Goal: Task Accomplishment & Management: Use online tool/utility

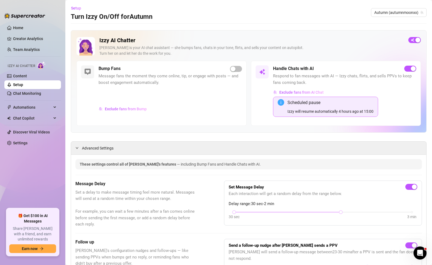
click at [166, 129] on div "Izzy AI Chatter Izzy is your AI chat assistant — she bumps fans, chats in your …" at bounding box center [249, 81] width 356 height 102
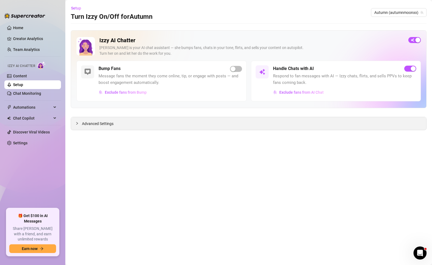
click at [75, 125] on div "Advanced Settings" at bounding box center [249, 123] width 356 height 13
click at [35, 93] on link "Chat Monitoring" at bounding box center [27, 93] width 28 height 4
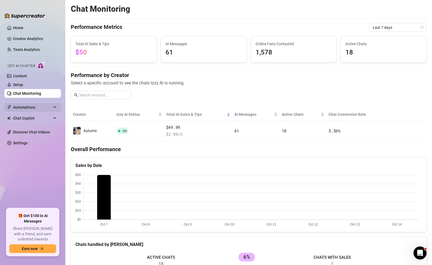
click at [53, 108] on div "Automations" at bounding box center [32, 107] width 57 height 9
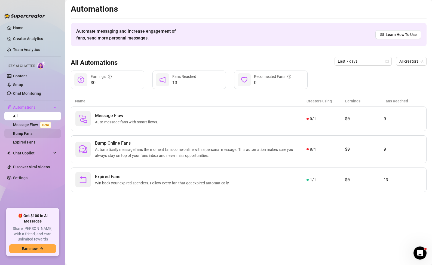
click at [32, 132] on link "Bump Fans" at bounding box center [22, 133] width 19 height 4
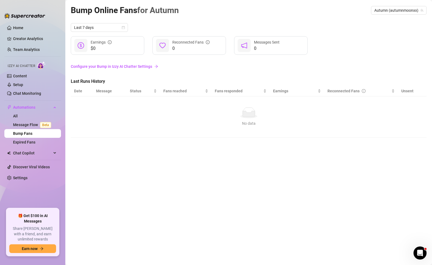
click at [40, 147] on ul "Home Creator Analytics Team Analytics Izzy AI Chatter Content Setup Chat Monito…" at bounding box center [32, 113] width 57 height 185
click at [35, 144] on link "Expired Fans" at bounding box center [24, 142] width 22 height 4
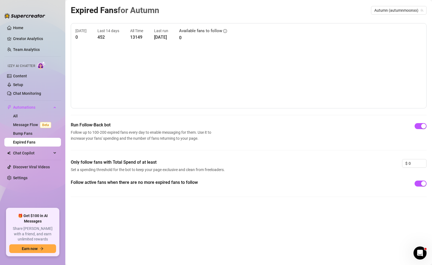
click at [248, 144] on div "Run Follow-Back bot Follow up to 100-200 expired fans every day to enable messa…" at bounding box center [249, 140] width 356 height 37
click at [24, 134] on link "Bump Fans" at bounding box center [22, 133] width 19 height 4
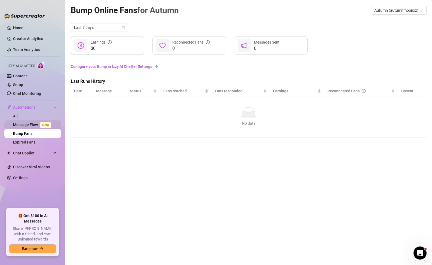
click at [26, 126] on link "Message Flow Beta" at bounding box center [33, 125] width 40 height 4
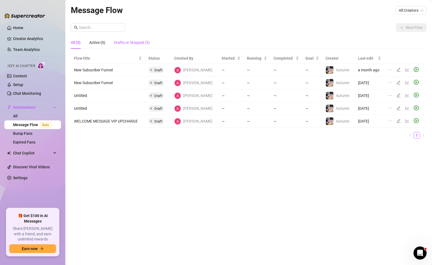
click at [140, 42] on div "Drafts or Stopped (5)" at bounding box center [132, 43] width 36 height 6
click at [413, 13] on span "All Creators" at bounding box center [411, 10] width 25 height 8
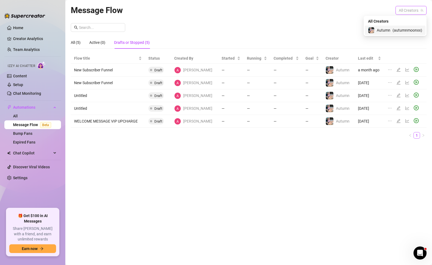
click at [404, 29] on span "( autumnmoonxx )" at bounding box center [408, 30] width 30 height 6
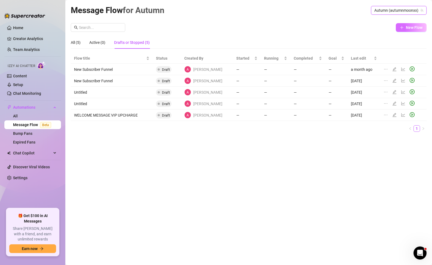
click at [410, 29] on span "New Flow" at bounding box center [414, 27] width 17 height 4
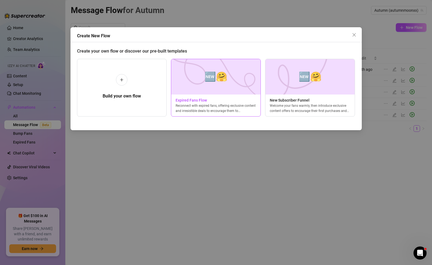
click at [225, 104] on div "Reconnect with expired fans, offering exclusive content and irresistible deals …" at bounding box center [215, 108] width 89 height 10
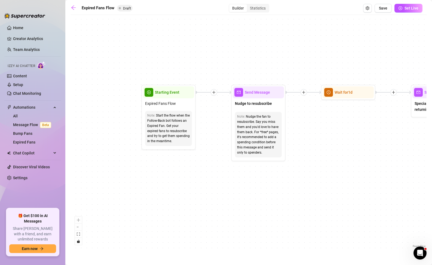
drag, startPoint x: 102, startPoint y: 201, endPoint x: 182, endPoint y: 198, distance: 79.9
click at [182, 198] on div "If True If False Send Message Send Message Wait for 2d Merge Send Message Follo…" at bounding box center [249, 133] width 356 height 231
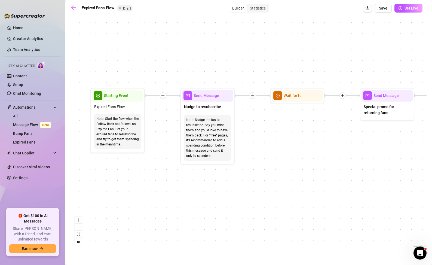
drag, startPoint x: 278, startPoint y: 184, endPoint x: 227, endPoint y: 187, distance: 51.1
click at [227, 187] on div "If True If False Send Message Send Message Wait for 2d Merge Send Message Follo…" at bounding box center [249, 133] width 356 height 231
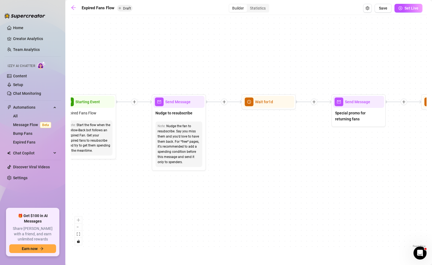
drag, startPoint x: 234, startPoint y: 183, endPoint x: 205, endPoint y: 189, distance: 29.2
click at [205, 189] on div "If True If False Send Message Send Message Wait for 2d Merge Send Message Follo…" at bounding box center [249, 133] width 356 height 231
click at [359, 102] on span "Send Message" at bounding box center [357, 102] width 25 height 6
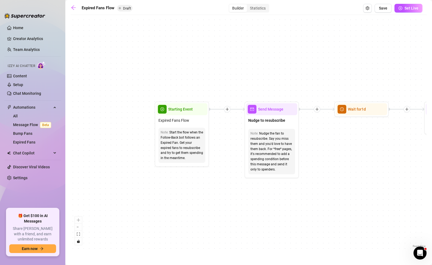
drag, startPoint x: 126, startPoint y: 61, endPoint x: 226, endPoint y: 68, distance: 100.6
click at [226, 68] on div "If True If False Send Message Send Message Wait for 2d Merge Send Message Follo…" at bounding box center [249, 133] width 356 height 231
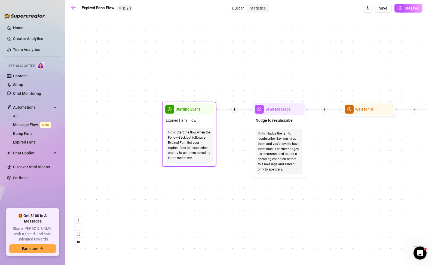
click at [202, 135] on div "Start the flow when the Follow-Back bot follows an Expired Fan. Get your expire…" at bounding box center [189, 145] width 43 height 31
click at [202, 110] on div "Starting Event" at bounding box center [189, 109] width 51 height 12
click at [173, 106] on span "play-circle" at bounding box center [169, 109] width 9 height 9
click at [172, 107] on span "play-circle" at bounding box center [169, 109] width 9 height 9
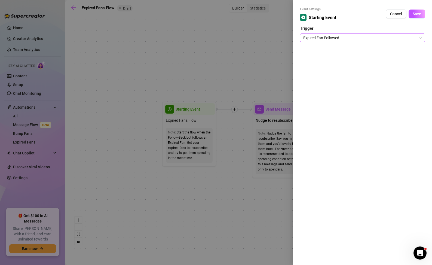
click at [344, 34] on span "Expired Fan Followed" at bounding box center [363, 38] width 119 height 8
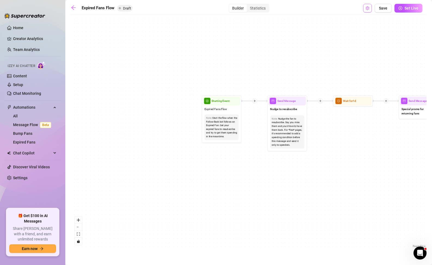
click at [367, 8] on icon "setting" at bounding box center [368, 8] width 4 height 4
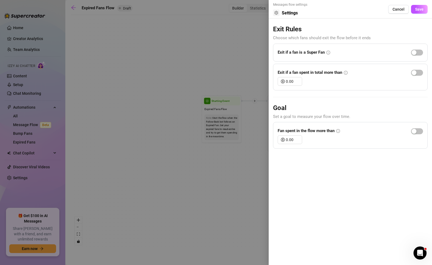
click at [339, 131] on icon "info-circle" at bounding box center [339, 131] width 4 height 4
click at [340, 131] on icon "info-circle" at bounding box center [339, 131] width 4 height 4
click at [339, 131] on icon "info-circle" at bounding box center [338, 131] width 1 height 2
click at [399, 11] on button "Cancel" at bounding box center [399, 9] width 21 height 9
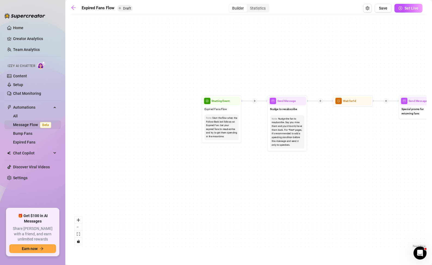
click at [43, 125] on span "Beta" at bounding box center [45, 125] width 11 height 6
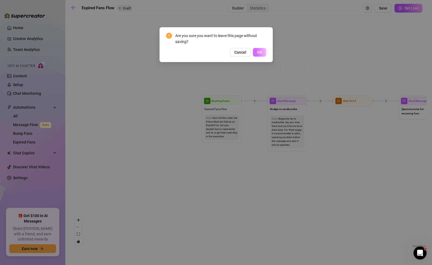
click at [256, 51] on button "OK" at bounding box center [259, 52] width 13 height 9
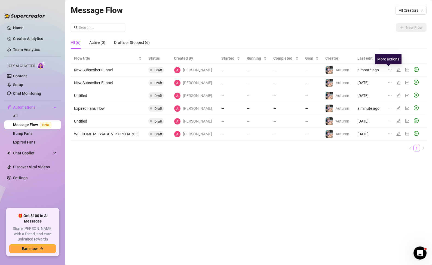
click at [389, 70] on icon "ellipsis" at bounding box center [390, 70] width 4 height 4
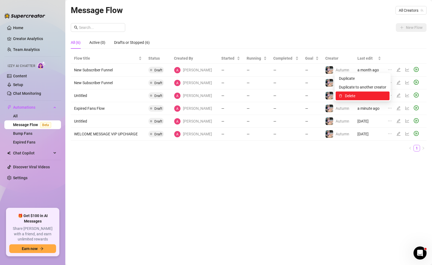
click at [382, 94] on span "Delete" at bounding box center [365, 96] width 41 height 6
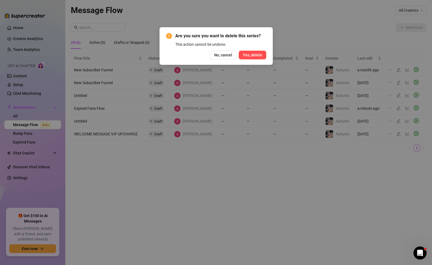
click at [261, 54] on span "Yes, delete" at bounding box center [252, 55] width 19 height 4
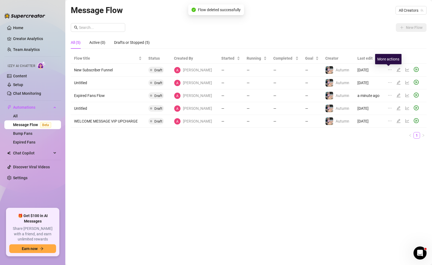
click at [390, 69] on icon "ellipsis" at bounding box center [390, 70] width 4 height 4
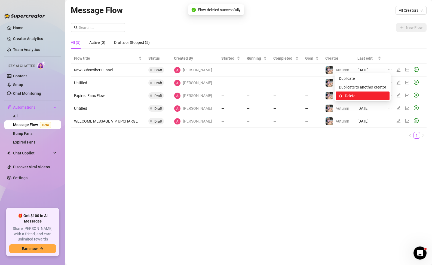
click at [378, 94] on span "Delete" at bounding box center [365, 96] width 41 height 6
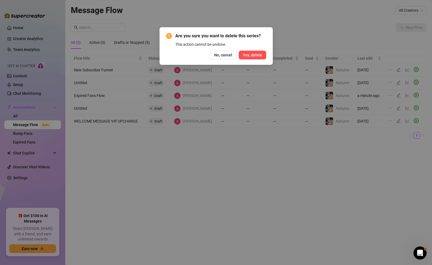
click at [248, 57] on button "Yes, delete" at bounding box center [253, 55] width 28 height 9
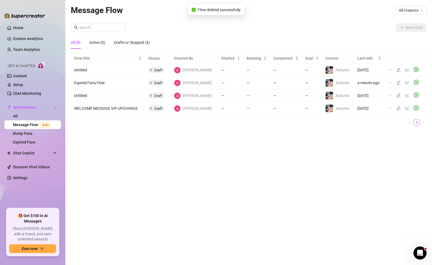
click at [395, 36] on div "All (4) Active (0) Drafts or Stopped (4)" at bounding box center [249, 42] width 356 height 13
click at [417, 10] on span "All Creators" at bounding box center [411, 10] width 25 height 8
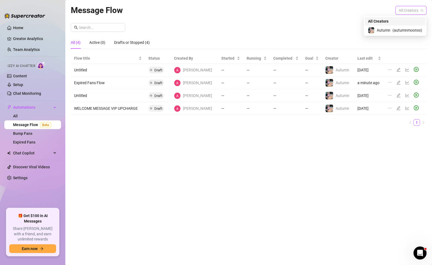
click at [411, 28] on span "( autumnmoonxx )" at bounding box center [408, 30] width 30 height 6
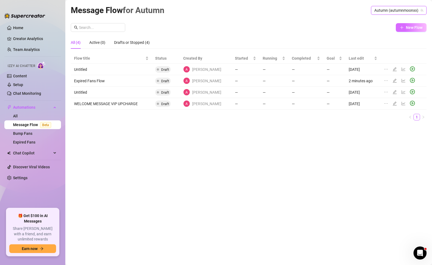
click at [410, 27] on span "New Flow" at bounding box center [414, 27] width 17 height 4
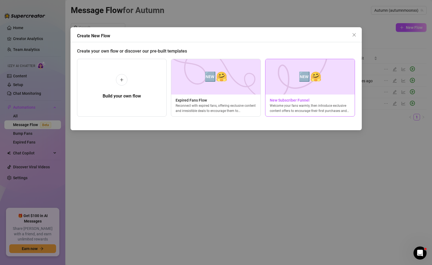
click at [308, 97] on span "New Subscriber Funnel" at bounding box center [310, 100] width 89 height 6
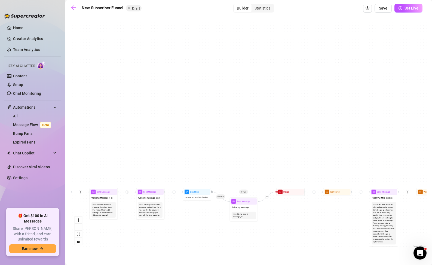
drag, startPoint x: 139, startPoint y: 102, endPoint x: 305, endPoint y: 20, distance: 186.0
click at [305, 20] on div "If True If True If True If False If False If False If True If False Merge Merge…" at bounding box center [249, 133] width 356 height 231
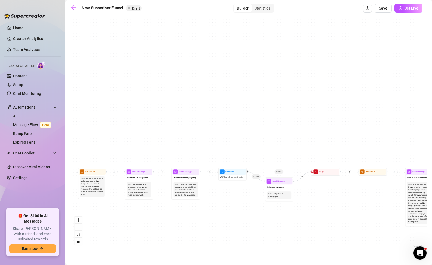
drag, startPoint x: 134, startPoint y: 114, endPoint x: 209, endPoint y: 60, distance: 92.9
click at [209, 60] on div "If True If True If True If False If False If False If True If False Merge Merge…" at bounding box center [249, 133] width 356 height 231
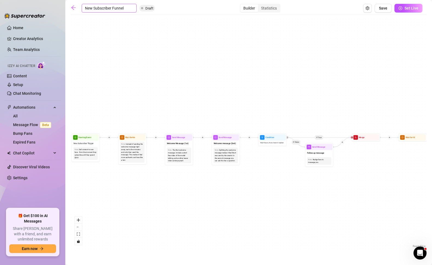
click at [91, 7] on input "New Subscriber Funnel" at bounding box center [109, 8] width 55 height 9
click at [84, 8] on input "New Subscriber Funnel" at bounding box center [109, 8] width 55 height 9
click at [109, 10] on input "New Subscriber Funnel" at bounding box center [109, 8] width 55 height 9
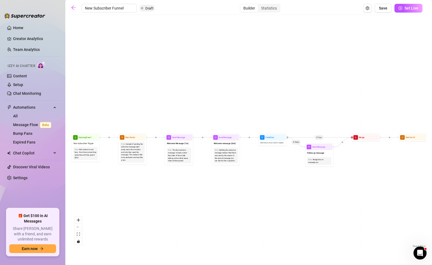
click at [106, 7] on input "New Subscriber Funnel" at bounding box center [109, 8] width 55 height 9
click at [85, 7] on input "New Subscriber Funnel" at bounding box center [109, 8] width 55 height 9
type input "1New Subscriber Funnel"
click at [93, 23] on div "If True If True If True If False If False If False If True If False Merge Merge…" at bounding box center [249, 133] width 356 height 231
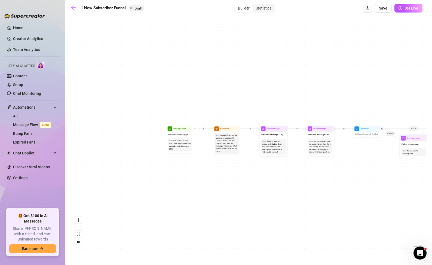
drag, startPoint x: 95, startPoint y: 22, endPoint x: 189, endPoint y: 13, distance: 95.0
click at [189, 13] on div "1New Subscriber Funnel Draft Builder Statistics Save Set Live If True If True I…" at bounding box center [249, 126] width 356 height 245
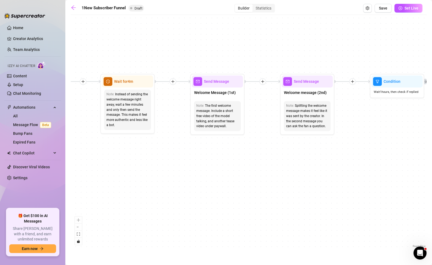
drag, startPoint x: 258, startPoint y: 78, endPoint x: 116, endPoint y: 59, distance: 143.3
click at [113, 43] on div "If True If True If True If False If False If False If True If False Merge Merge…" at bounding box center [249, 133] width 356 height 231
click at [128, 82] on span "Wait for 4m" at bounding box center [123, 81] width 19 height 6
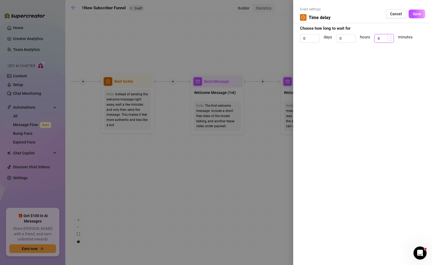
click at [379, 38] on input "4" at bounding box center [384, 38] width 19 height 8
click at [391, 37] on icon "up" at bounding box center [391, 37] width 2 height 2
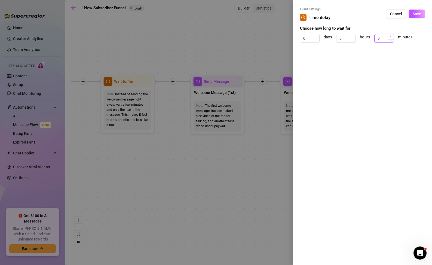
click at [391, 37] on icon "up" at bounding box center [391, 37] width 2 height 2
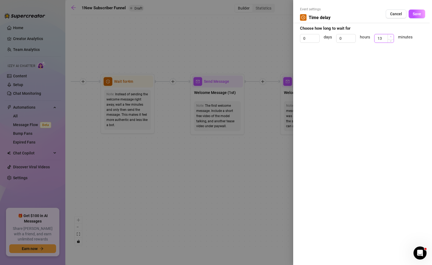
type input "14"
click at [391, 37] on icon "up" at bounding box center [391, 37] width 2 height 2
click at [418, 16] on button "Save" at bounding box center [417, 14] width 17 height 9
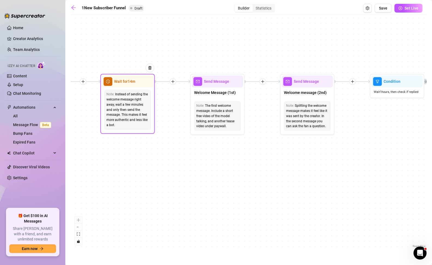
click at [136, 83] on div "Wait for 14m" at bounding box center [127, 81] width 51 height 12
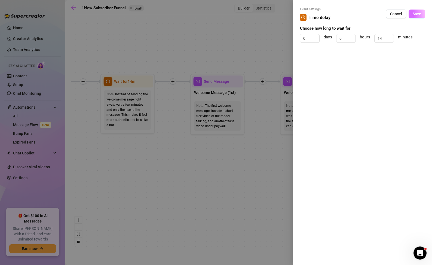
click at [413, 13] on span "Save" at bounding box center [417, 14] width 8 height 4
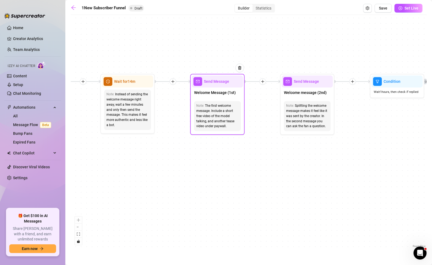
click at [230, 94] on span "Welcome Message (1st)" at bounding box center [215, 93] width 42 height 6
type textarea "First part of the welcome message"
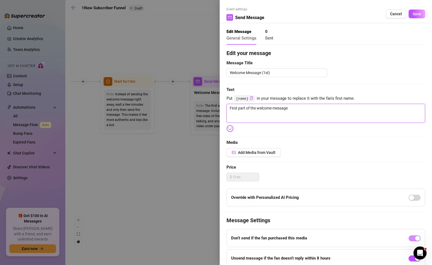
click at [315, 108] on textarea "First part of the welcome message" at bounding box center [326, 113] width 199 height 19
drag, startPoint x: 303, startPoint y: 108, endPoint x: 207, endPoint y: 95, distance: 96.7
click at [207, 95] on div "Event settings Send Message Cancel Save Edit Message General Settings 0 Sent Ed…" at bounding box center [216, 132] width 432 height 265
type textarea "h"
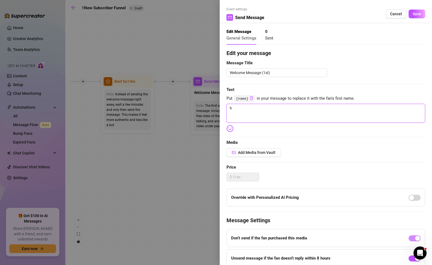
type textarea "hi"
type textarea "hii"
type textarea "hiii"
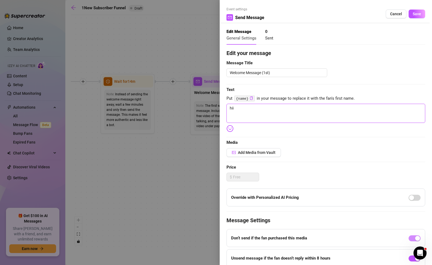
type textarea "hiii"
type textarea "hiii b"
type textarea "hiii ba"
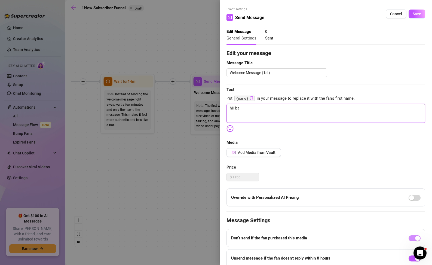
type textarea "hiii bab"
type textarea "hiii babe"
type textarea "hiii babes"
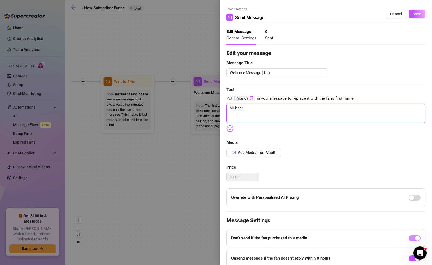
type textarea "hiii babes"
type textarea "hiii babes!"
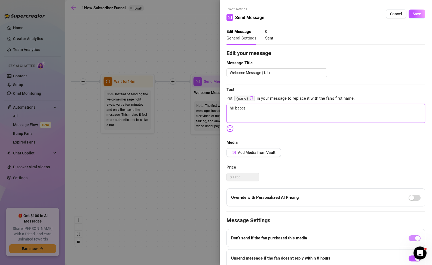
type textarea "hiii babes! w"
type textarea "hiii babes! we"
type textarea "hiii babes! wel"
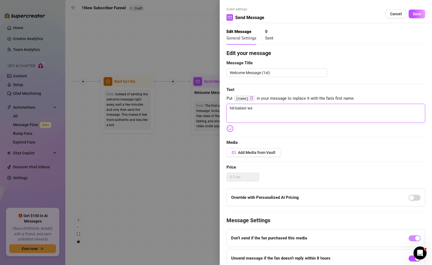
type textarea "hiii babes! wel"
type textarea "hiii babes! welc"
type textarea "hiii babes! [GEOGRAPHIC_DATA]"
type textarea "hiii babes! welcom"
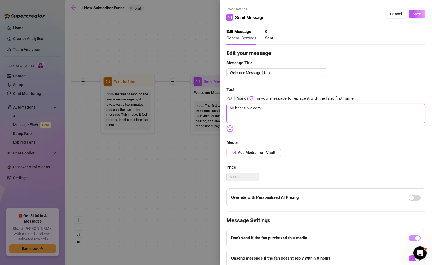
type textarea "hiii babes! welcom"
type textarea "hiii babes! welcome"
type textarea "hiii babes! welcome o"
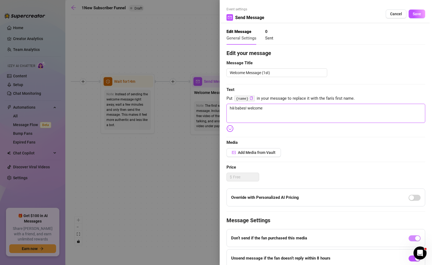
type textarea "hiii babes! welcome o"
type textarea "hiii babes! welcome on"
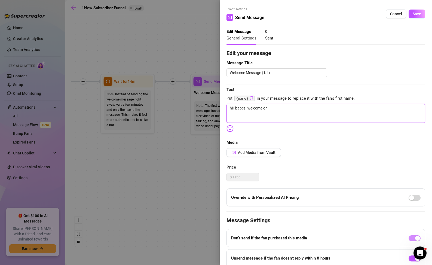
type textarea "hiii babes! welcome on i"
type textarea "hiii babes! welcome on in"
type textarea "hiii babes! welcome on in,"
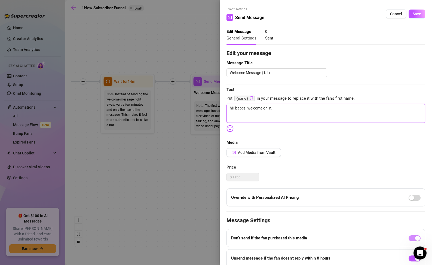
type textarea "hiii babes! welcome on in,"
type textarea "hiii babes! welcome on in, i"
type textarea "hiii babes! welcome on in, im"
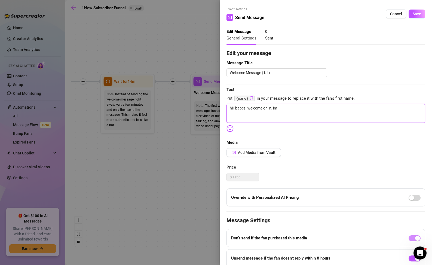
type textarea "hiii babes! welcome on in, im"
type textarea "hiii babes! welcome on in, im s"
type textarea "hiii babes! welcome on in, im so"
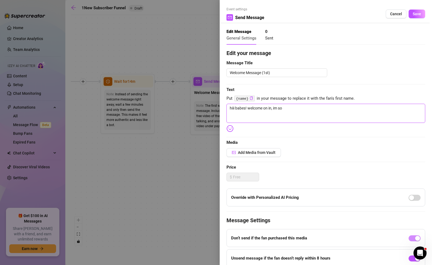
type textarea "hiii babes! welcome on in, im so"
type textarea "hiii babes! welcome on in, im so h"
type textarea "hiii babes! welcome on in, im so ha"
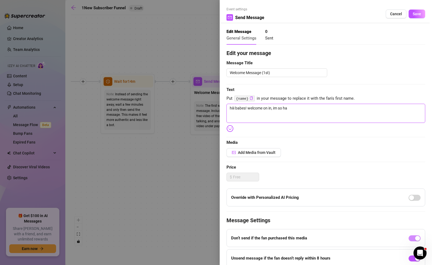
type textarea "hiii babes! welcome on in, im so hap"
type textarea "hiii babes! welcome on in, im so happ"
type textarea "hiii babes! welcome on in, im so happy"
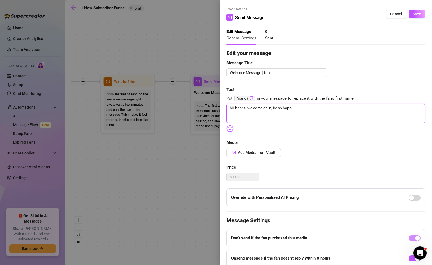
type textarea "hiii babes! welcome on in, im so happy"
type textarea "hiii babes! welcome on in, im so happy t"
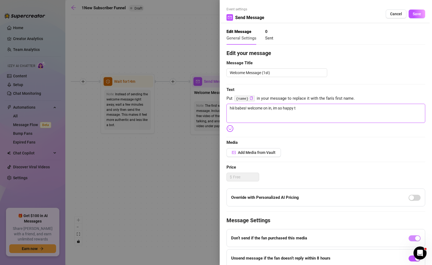
type textarea "hiii babes! welcome on in, im so happy to"
type textarea "hiii babes! welcome on in, im so happy to h"
type textarea "hiii babes! welcome on in, im so happy to ha"
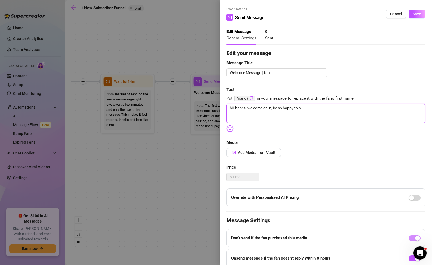
type textarea "hiii babes! welcome on in, im so happy to ha"
type textarea "hiii babes! welcome on in, im so happy to hav"
type textarea "hiii babes! welcome on in, im so happy to have"
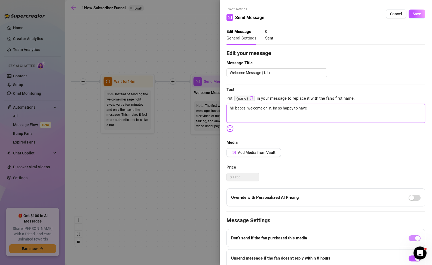
type textarea "hiii babes! welcome on in, im so happy to have"
type textarea "hiii babes! welcome on in, im so happy to have y"
type textarea "hiii babes! welcome on in, im so happy to have yo"
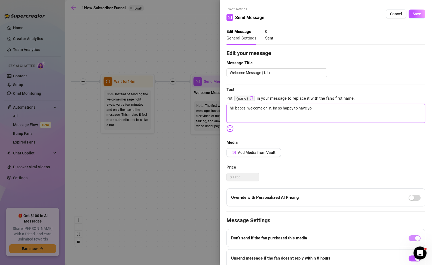
type textarea "hiii babes! welcome on in, im so happy to have you"
type textarea "hiii babes! welcome on in, im so happy to have you h"
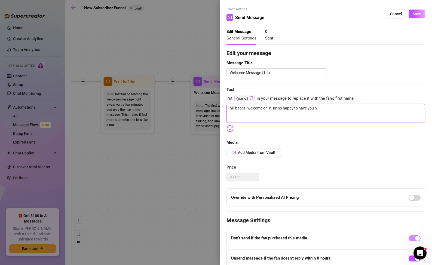
type textarea "hiii babes! welcome on in, im so happy to have you he"
type textarea "hiii babes! welcome on in, im so happy to have you her"
type textarea "hiii babes! welcome on in, im so happy to have you here"
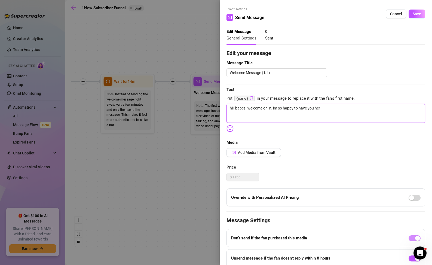
type textarea "hiii babes! welcome on in, im so happy to have you here"
type textarea "hiii babes! welcome on in, im so happy to have you here 💞"
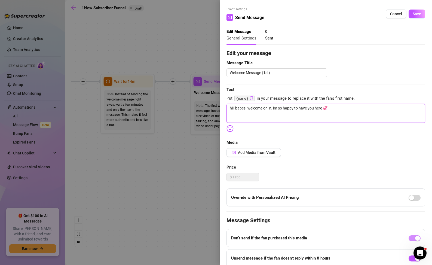
type textarea "hiii babes! welcome on in, im so happy to have you here 💞"
drag, startPoint x: 341, startPoint y: 138, endPoint x: 330, endPoint y: 138, distance: 11.7
click at [341, 138] on div "Edit your message Message Title Welcome Message (1st) Text Put {name} in your m…" at bounding box center [326, 172] width 199 height 247
drag, startPoint x: 244, startPoint y: 161, endPoint x: 240, endPoint y: 161, distance: 4.4
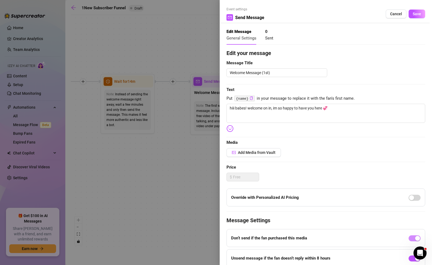
click at [241, 161] on div "Edit your message Message Title Welcome Message (1st) Text Put {name} in your m…" at bounding box center [326, 172] width 199 height 247
drag, startPoint x: 140, startPoint y: 167, endPoint x: 126, endPoint y: 165, distance: 14.0
click at [126, 165] on div at bounding box center [216, 132] width 432 height 265
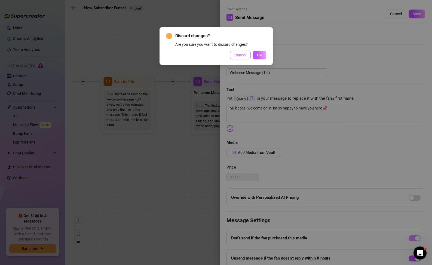
click at [237, 54] on span "Cancel" at bounding box center [241, 55] width 12 height 4
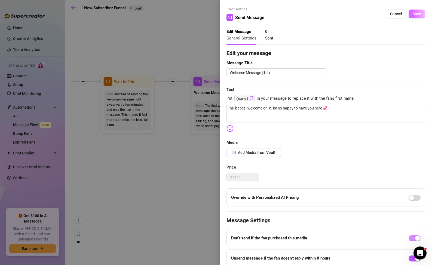
click at [417, 9] on div "Event settings Send Message Cancel Save" at bounding box center [326, 15] width 199 height 16
click at [416, 12] on span "Save" at bounding box center [417, 14] width 8 height 4
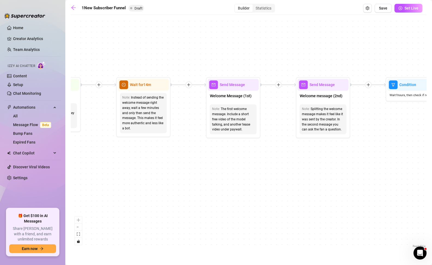
drag, startPoint x: 298, startPoint y: 38, endPoint x: 336, endPoint y: 47, distance: 38.9
click at [336, 47] on div "If True If True If True If False If False If False If True If False Merge Merge…" at bounding box center [249, 133] width 356 height 231
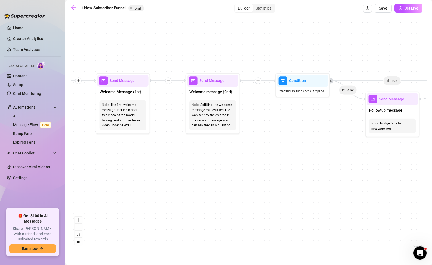
drag, startPoint x: 318, startPoint y: 182, endPoint x: 207, endPoint y: 175, distance: 111.2
click at [207, 175] on div "If True If True If True If False If False If False If True If False Merge Merge…" at bounding box center [249, 133] width 356 height 231
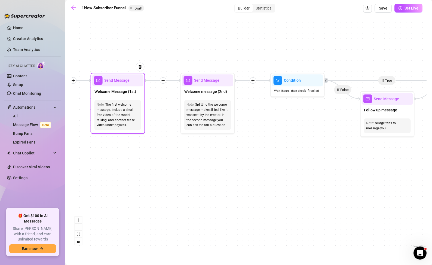
click at [128, 97] on div "Welcome Message (1st)" at bounding box center [117, 91] width 51 height 11
type textarea "hiii babes! welcome on in, im so happy to have you here 💞"
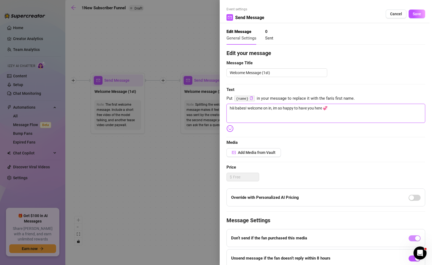
click at [397, 118] on textarea "hiii babes! welcome on in, im so happy to have you here 💞" at bounding box center [326, 113] width 199 height 19
type textarea "hiii babes! welcome on in, im so happy to have you here 💞 l"
type textarea "hiii babes! welcome on in, im so happy to have you here 💞 le"
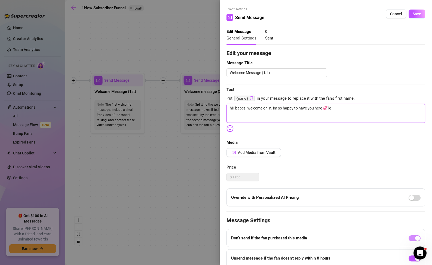
type textarea "hiii babes! welcome on in, im so happy to have you here 💞 let"
type textarea "hiii babes! welcome on in, im so happy to have you here 💞 let m"
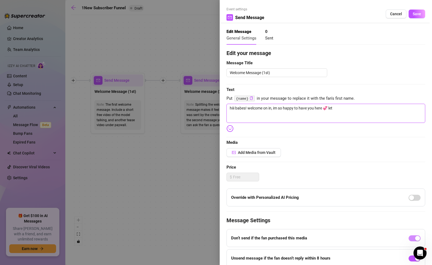
type textarea "hiii babes! welcome on in, im so happy to have you here 💞 let m"
type textarea "hiii babes! welcome on in, im so happy to have you here 💞 let me"
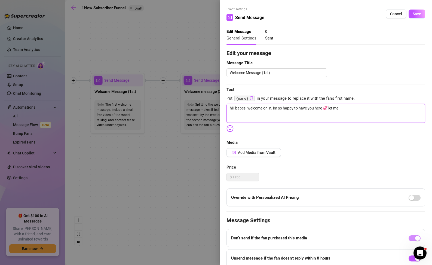
type textarea "hiii babes! welcome on in, im so happy to have you here 💞 let me g"
type textarea "hiii babes! welcome on in, im so happy to have you here 💞 let me gu"
type textarea "hiii babes! welcome on in, im so happy to have you here 💞 let me gue"
type textarea "hiii babes! welcome on in, im so happy to have you here 💞 let me gues"
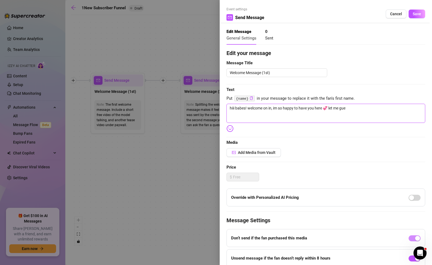
type textarea "hiii babes! welcome on in, im so happy to have you here 💞 let me gues"
type textarea "hiii babes! welcome on in, im so happy to have you here 💞 let me guess"
type textarea "hiii babes! welcome on in, im so happy to have you here 💞 let me guess,"
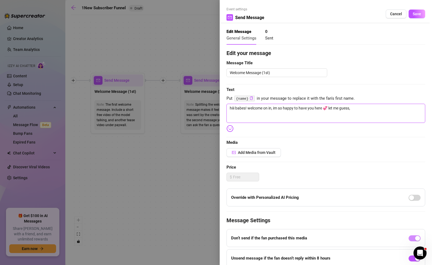
type textarea "hiii babes! welcome on in, im so happy to have you here 💞 let me guess,"
type textarea "hiii babes! welcome on in, im so happy to have you here 💞 let me guess, y"
type textarea "hiii babes! welcome on in, im so happy to have you here 💞 let me guess, yo"
type textarea "hiii babes! welcome on in, im so happy to have you here 💞 let me guess, you"
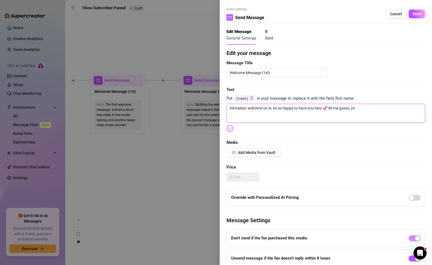
type textarea "hiii babes! welcome on in, im so happy to have you here 💞 let me guess, you"
type textarea "hiii babes! welcome on in, im so happy to have you here 💞 let me guess, you'"
type textarea "hiii babes! welcome on in, im so happy to have you here 💞 let me guess, you'r"
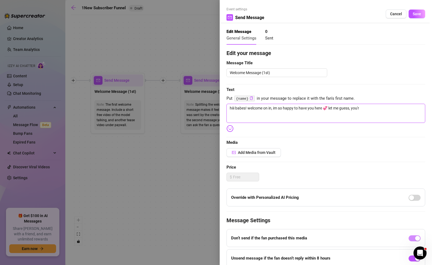
type textarea "hiii babes! welcome on in, im so happy to have you here 💞 let me guess, you're"
type textarea "hiii babes! welcome on in, im so happy to have you here 💞 let me guess, you're e"
type textarea "hiii babes! welcome on in, im so happy to have you here 💞 let me guess, you're …"
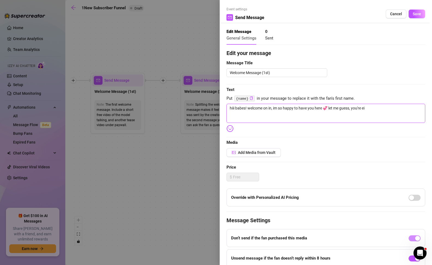
type textarea "hiii babes! welcome on in, im so happy to have you here 💞 let me guess, you're …"
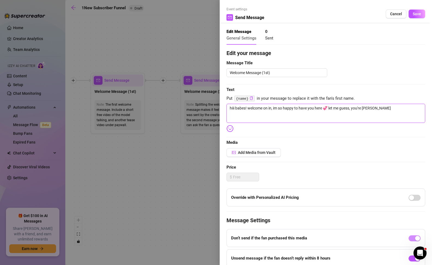
type textarea "hiii babes! welcome on in, im so happy to have you here 💞 let me guess, you're …"
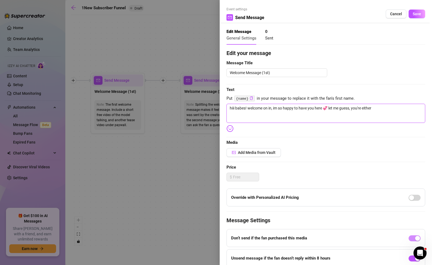
type textarea "hiii babes! welcome on in, im so happy to have you here 💞 let me guess, you're …"
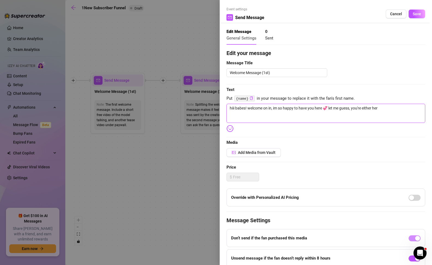
type textarea "hiii babes! welcome on in, im so happy to have you here 💞 let me guess, you're …"
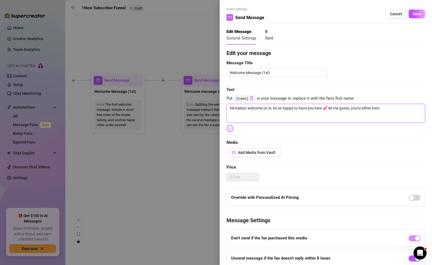
type textarea "hiii babes! welcome on in, im so happy to have you here 💞 let me guess, you're …"
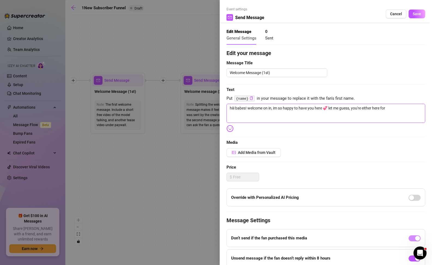
type textarea "hiii babes! welcome on in, im so happy to have you here 💞 let me guess, you're …"
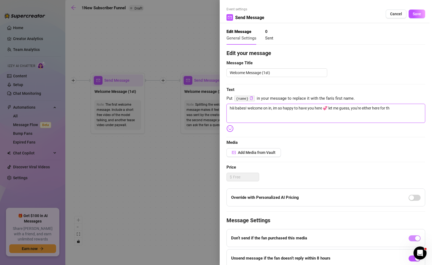
type textarea "hiii babes! welcome on in, im so happy to have you here 💞 let me guess, you're …"
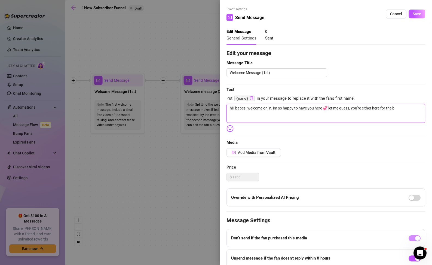
type textarea "hiii babes! welcome on in, im so happy to have you here 💞 let me guess, you're …"
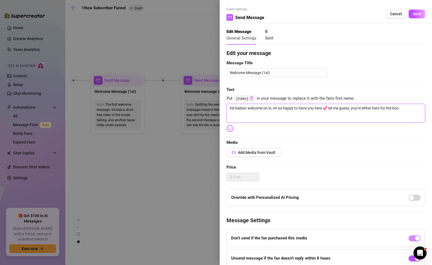
type textarea "hiii babes! welcome on in, im so happy to have you here 💞 let me guess, you're …"
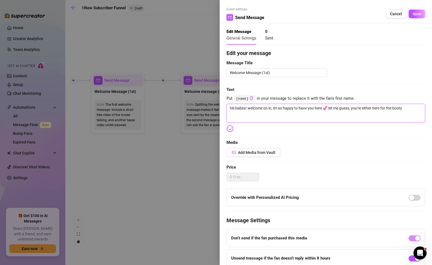
type textarea "hiii babes! welcome on in, im so happy to have you here 💞 let me guess, you're …"
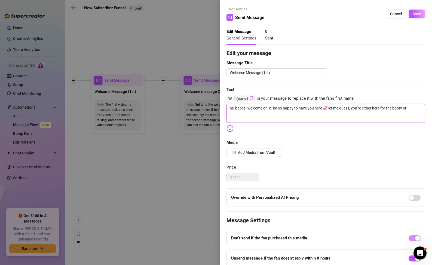
type textarea "hiii babes! welcome on in, im so happy to have you here 💞 let me guess, you're …"
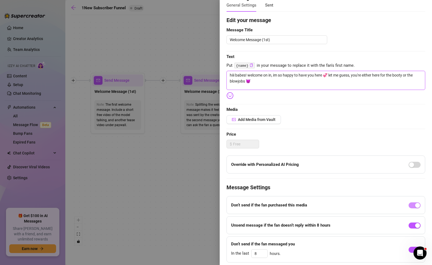
scroll to position [40, 0]
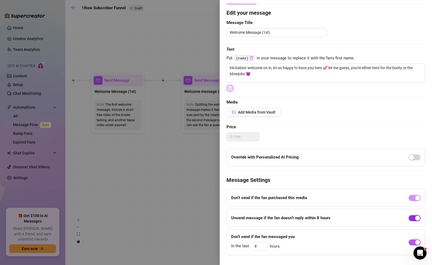
click at [409, 218] on span "button" at bounding box center [415, 218] width 12 height 6
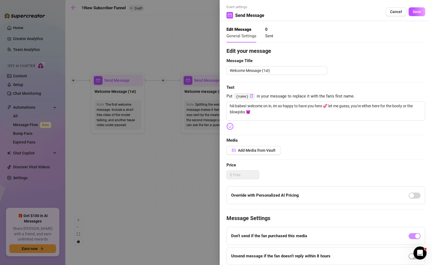
scroll to position [0, 0]
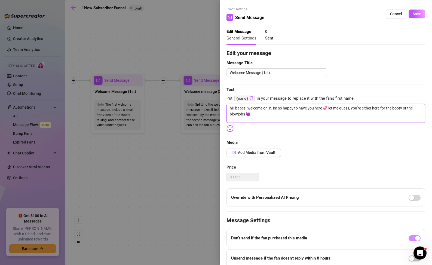
click at [270, 110] on textarea "hiii babes! welcome on in, im so happy to have you here 💞 let me guess, you're …" at bounding box center [326, 113] width 199 height 19
click at [276, 115] on textarea "hiii babes! welcome in, im so happy to have you here 💞 let me guess, you're eit…" at bounding box center [326, 113] width 199 height 19
click at [267, 150] on span "Add Media from Vault" at bounding box center [257, 152] width 38 height 4
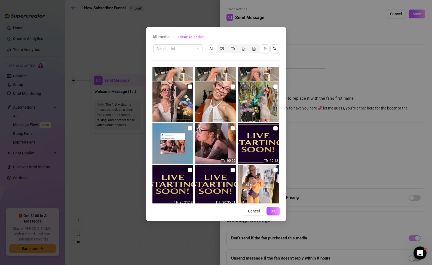
scroll to position [147, 0]
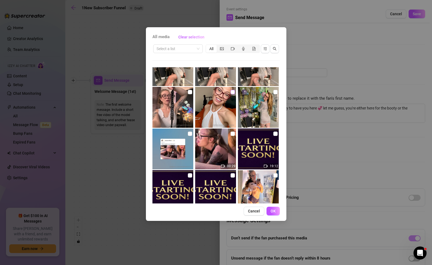
click at [232, 93] on input "checkbox" at bounding box center [233, 92] width 4 height 4
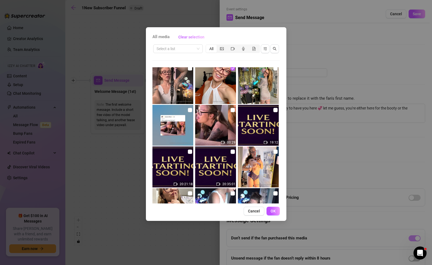
scroll to position [113, 0]
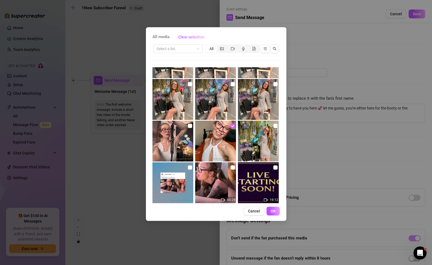
click at [231, 127] on input "checkbox" at bounding box center [233, 126] width 4 height 4
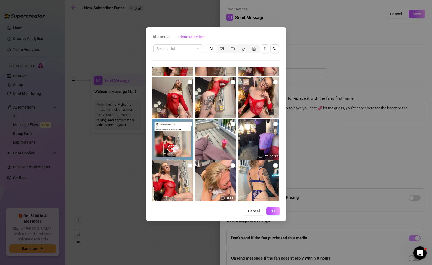
scroll to position [1206, 0]
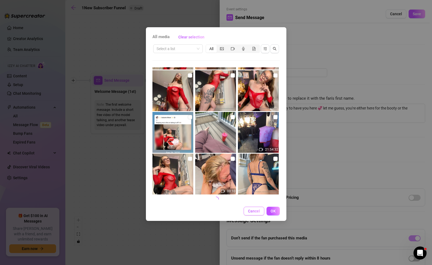
click at [260, 213] on span "Cancel" at bounding box center [254, 211] width 12 height 4
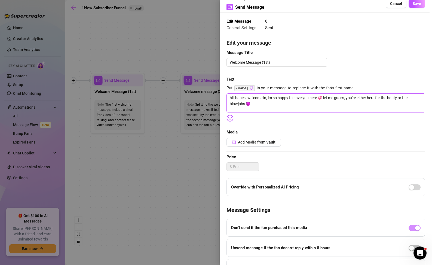
scroll to position [11, 0]
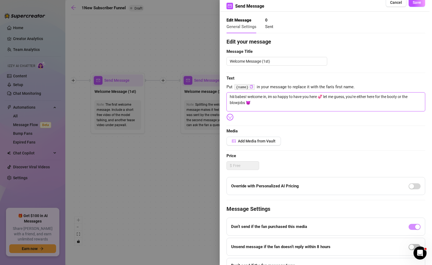
click at [303, 105] on textarea "hiii babes! welcome in, im so happy to have you here 💞 let me guess, you're eit…" at bounding box center [326, 101] width 199 height 19
click at [366, 124] on div "Edit your message Message Title Welcome Message (1st) Text Put {name} in your m…" at bounding box center [326, 161] width 199 height 247
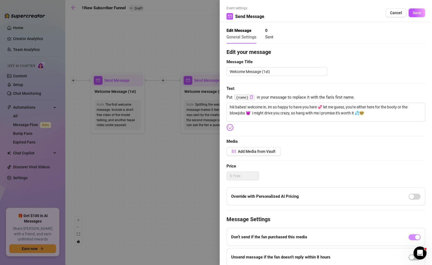
scroll to position [0, 0]
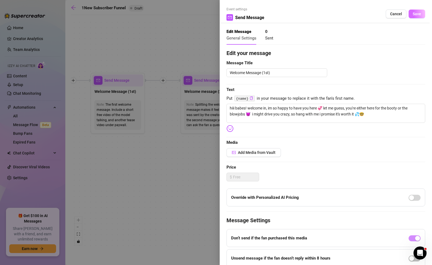
click at [413, 15] on span "Save" at bounding box center [417, 14] width 8 height 4
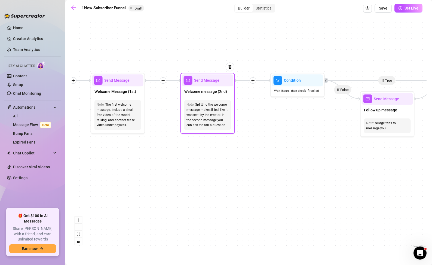
click at [218, 96] on div "Welcome message (2nd)" at bounding box center [207, 91] width 51 height 11
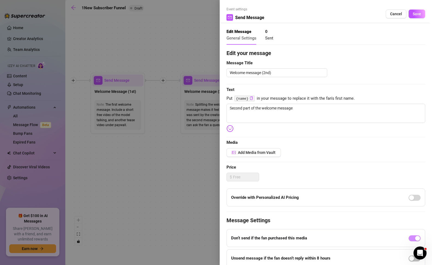
click at [186, 145] on div at bounding box center [216, 132] width 432 height 265
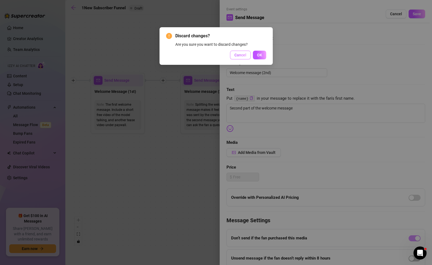
click at [247, 56] on button "Cancel" at bounding box center [240, 55] width 21 height 9
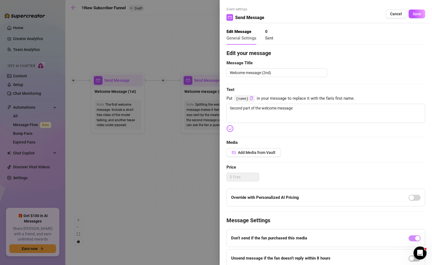
click at [182, 148] on div at bounding box center [216, 132] width 432 height 265
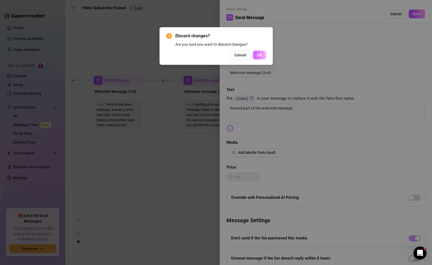
click at [259, 56] on span "OK" at bounding box center [259, 55] width 5 height 4
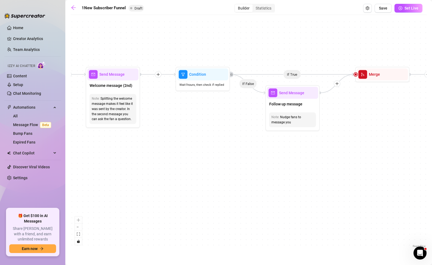
drag, startPoint x: 264, startPoint y: 179, endPoint x: 170, endPoint y: 173, distance: 94.2
click at [170, 173] on div "If True If True If True If False If False If False If True If False Merge Merge…" at bounding box center [249, 133] width 356 height 231
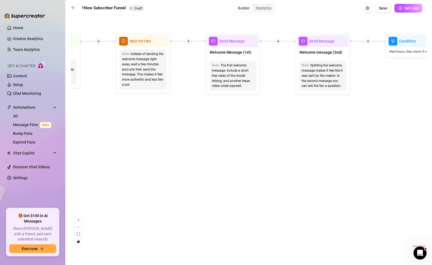
drag, startPoint x: 131, startPoint y: 157, endPoint x: 342, endPoint y: 124, distance: 213.2
click at [342, 124] on div "If True If True If True If False If False If False If True If False Merge Merge…" at bounding box center [249, 133] width 356 height 231
click at [223, 65] on div "The first welcome message. Include a short free video of the model talking, and…" at bounding box center [233, 76] width 43 height 26
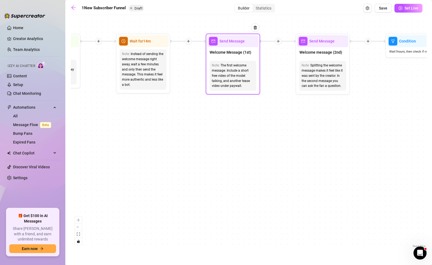
click at [228, 56] on div "Welcome Message (1st)" at bounding box center [233, 52] width 51 height 11
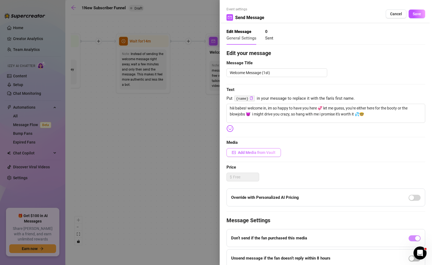
click at [253, 154] on span "Add Media from Vault" at bounding box center [257, 152] width 38 height 4
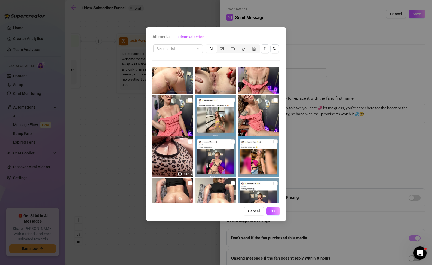
scroll to position [4084, 0]
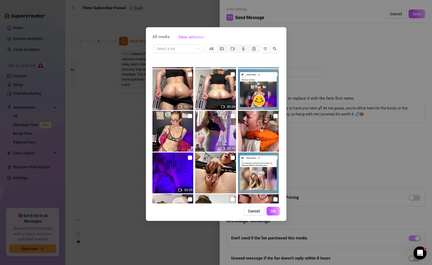
click at [215, 134] on img at bounding box center [215, 131] width 41 height 41
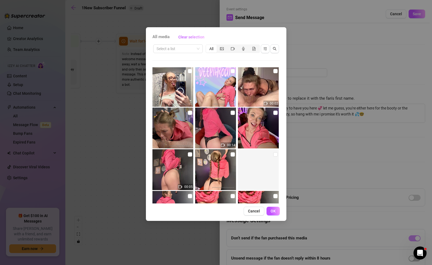
scroll to position [8343, 0]
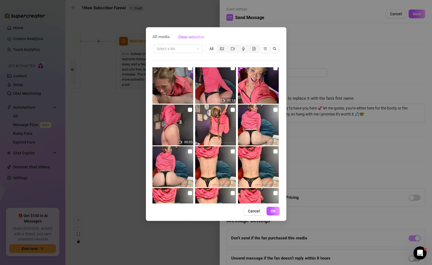
click at [187, 126] on img at bounding box center [173, 125] width 41 height 41
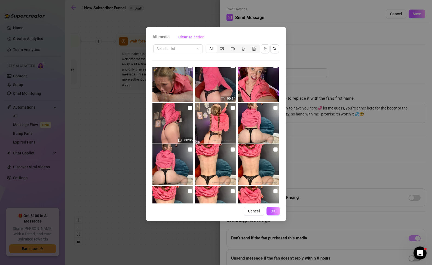
click at [186, 125] on img at bounding box center [173, 123] width 41 height 41
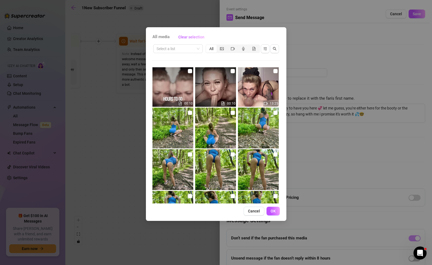
scroll to position [9937, 0]
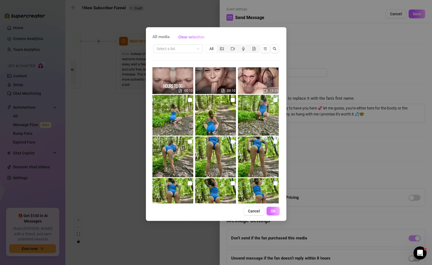
click at [274, 208] on button "OK" at bounding box center [273, 211] width 13 height 9
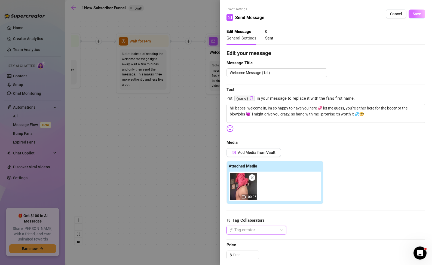
click at [413, 15] on span "Save" at bounding box center [417, 14] width 8 height 4
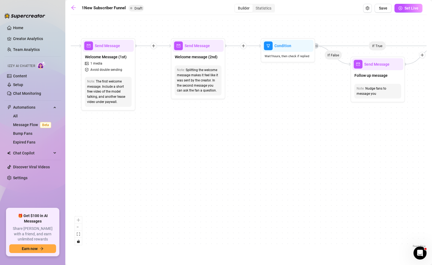
drag, startPoint x: 242, startPoint y: 138, endPoint x: 116, endPoint y: 142, distance: 125.7
click at [116, 142] on div "If True If True If True If False If False If False If True If False Merge Merge…" at bounding box center [249, 133] width 356 height 231
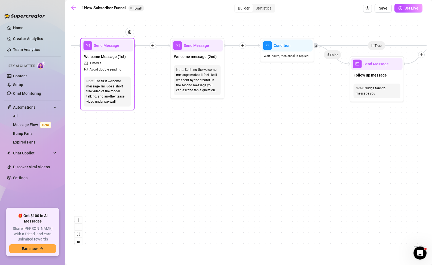
click at [119, 67] on span "Avoid double sending" at bounding box center [106, 69] width 32 height 5
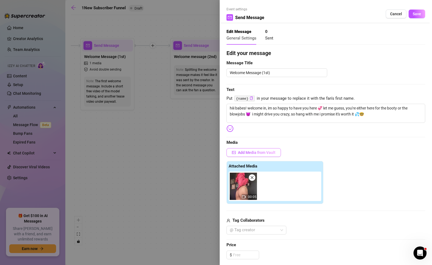
click at [269, 153] on span "Add Media from Vault" at bounding box center [257, 152] width 38 height 4
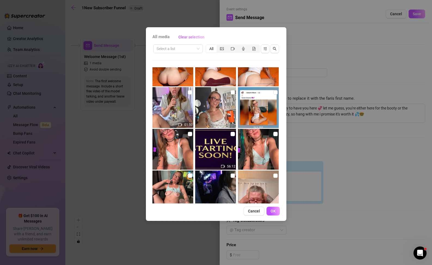
scroll to position [605, 0]
click at [189, 93] on input "checkbox" at bounding box center [190, 92] width 4 height 4
click at [276, 209] on span "OK" at bounding box center [273, 211] width 5 height 4
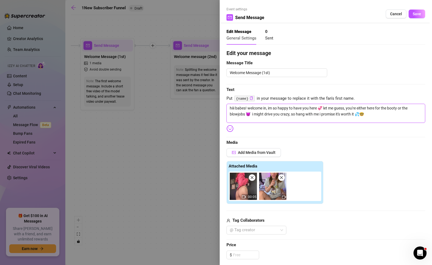
click at [406, 116] on textarea "hiii babes! welcome in, im so happy to have you here 💞 let me guess, you're eit…" at bounding box center [326, 113] width 199 height 19
drag, startPoint x: 325, startPoint y: 107, endPoint x: 247, endPoint y: 117, distance: 77.9
click at [247, 117] on textarea "hiii babes! welcome in, im so happy to have you here 💞 let me guess, you're eit…" at bounding box center [326, 113] width 199 height 19
click at [350, 117] on textarea "hiii babes! welcome in, im so happy to have you here 💞 😈 i might drive you craz…" at bounding box center [326, 113] width 199 height 19
click at [398, 113] on textarea "hiii babes! welcome in, im so happy to have you here 💞 😈 i might drive you craz…" at bounding box center [326, 113] width 199 height 19
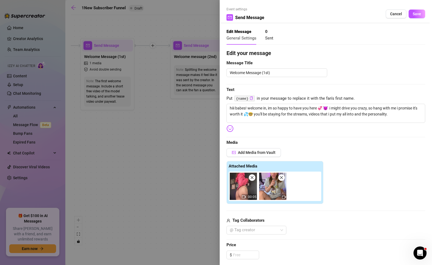
click at [395, 141] on span "Media" at bounding box center [326, 143] width 199 height 7
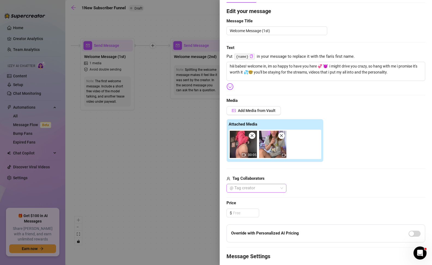
scroll to position [52, 0]
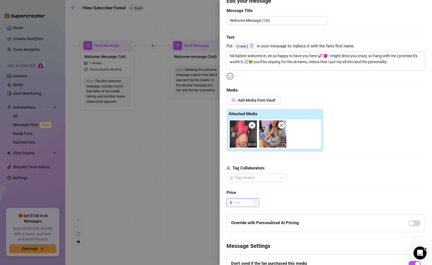
click at [252, 199] on input at bounding box center [246, 203] width 26 height 8
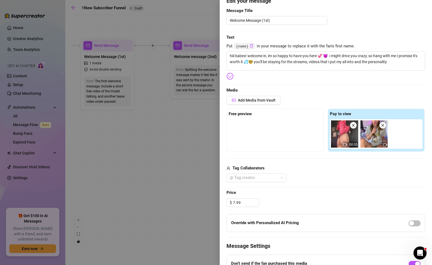
click at [357, 179] on div "@ Tag creator" at bounding box center [326, 178] width 199 height 9
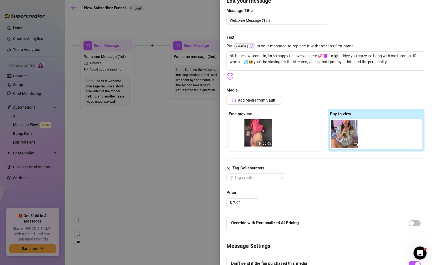
drag, startPoint x: 342, startPoint y: 137, endPoint x: 254, endPoint y: 135, distance: 87.8
click at [254, 135] on div "Free preview Pay to view 00:05" at bounding box center [326, 130] width 199 height 43
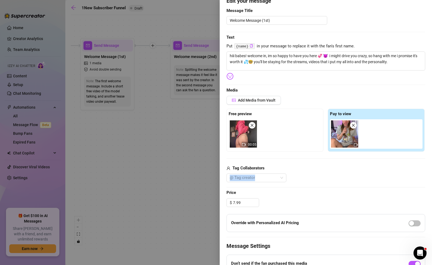
click at [355, 175] on div "Tag Collaborators @ Tag creator" at bounding box center [326, 173] width 199 height 17
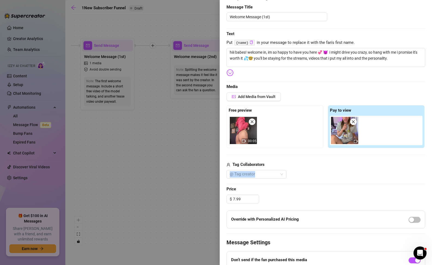
scroll to position [56, 0]
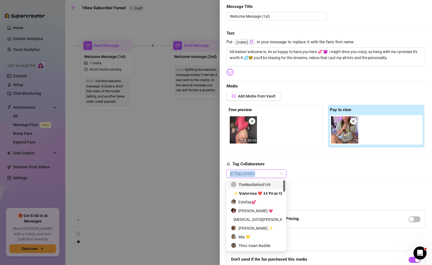
click at [282, 177] on div "@ Tag creator" at bounding box center [257, 174] width 60 height 9
click at [270, 183] on div "TheManBehind169" at bounding box center [256, 185] width 51 height 6
click at [351, 176] on div "TheManBehind169" at bounding box center [326, 174] width 199 height 9
click at [274, 174] on div "TheManBehind169" at bounding box center [254, 174] width 52 height 8
click at [267, 174] on icon "Close" at bounding box center [266, 174] width 3 height 3
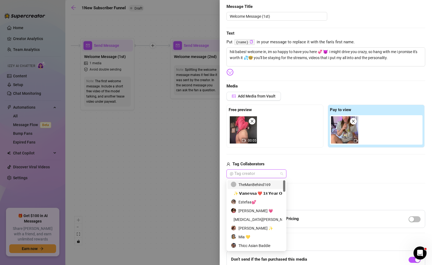
click at [343, 179] on div "Edit your message Message Title Welcome Message (1st) Text Put {name} in your m…" at bounding box center [326, 155] width 199 height 324
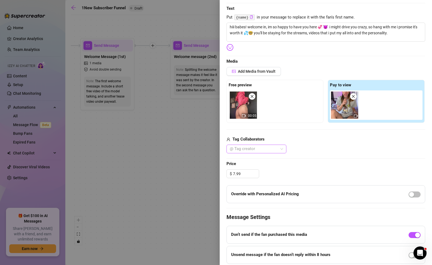
scroll to position [0, 0]
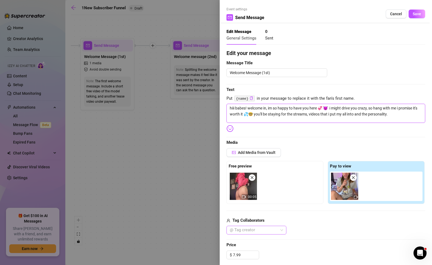
click at [362, 115] on textarea "hiii babes! welcome in, im so happy to have you here 💞 😈 i might drive you craz…" at bounding box center [326, 113] width 199 height 19
click at [311, 142] on span "Media" at bounding box center [326, 143] width 199 height 7
click at [418, 15] on button "Save" at bounding box center [417, 14] width 17 height 9
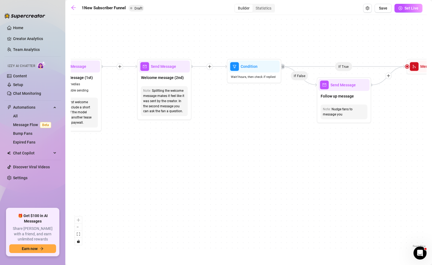
drag, startPoint x: 305, startPoint y: 134, endPoint x: 270, endPoint y: 160, distance: 44.2
click at [272, 156] on div "If True If True If True If False If False If False If True If False Merge Merge…" at bounding box center [249, 133] width 356 height 231
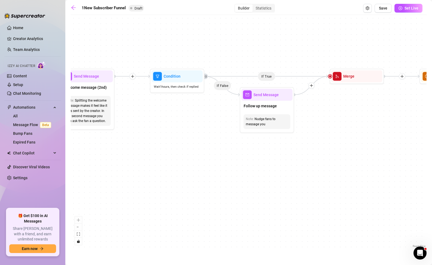
drag, startPoint x: 327, startPoint y: 153, endPoint x: 262, endPoint y: 156, distance: 65.2
click at [262, 156] on div "If True If True If True If False If False If False If True If False Merge Merge…" at bounding box center [249, 133] width 356 height 231
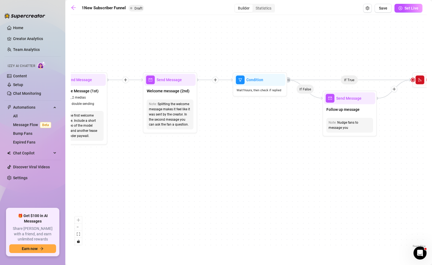
drag, startPoint x: 175, startPoint y: 149, endPoint x: 255, endPoint y: 152, distance: 79.4
click at [255, 152] on div "If True If True If True If False If False If False If True If False Merge Merge…" at bounding box center [249, 133] width 356 height 231
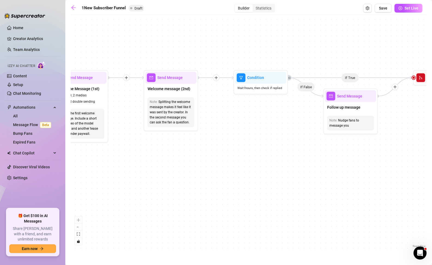
click at [180, 152] on div "If True If True If True If False If False If False If True If False Merge Merge…" at bounding box center [249, 133] width 356 height 231
click at [175, 89] on span "Welcome message (2nd)" at bounding box center [169, 89] width 43 height 6
click at [176, 121] on div "Splitting the welcome message makes it feel like it was sent by the creator. In…" at bounding box center [171, 112] width 43 height 26
drag, startPoint x: 183, startPoint y: 123, endPoint x: 183, endPoint y: 129, distance: 6.0
click at [183, 129] on div "Note: Splitting the welcome message makes it feel like it was sent by the creat…" at bounding box center [171, 112] width 51 height 34
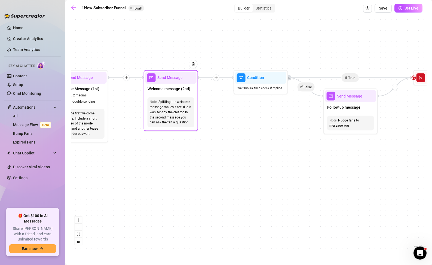
click at [179, 85] on div "Welcome message (2nd)" at bounding box center [171, 89] width 51 height 11
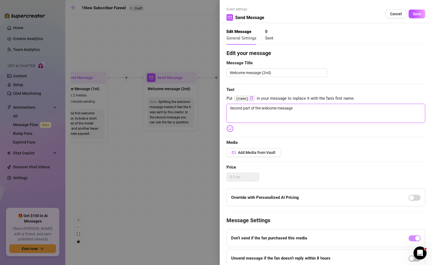
drag, startPoint x: 374, startPoint y: 120, endPoint x: 167, endPoint y: 100, distance: 207.8
click at [171, 101] on div "Event settings Send Message Cancel Save Edit Message General Settings 0 Sent Ed…" at bounding box center [216, 132] width 432 height 265
click at [349, 102] on div "Edit your message Message Title Welcome message (2nd) Text Put {name} in your m…" at bounding box center [326, 168] width 199 height 238
click at [352, 106] on textarea "ohh btw, don't forget to like my posts. it lets me know im being" at bounding box center [326, 113] width 199 height 19
drag, startPoint x: 352, startPoint y: 107, endPoint x: 186, endPoint y: 103, distance: 166.3
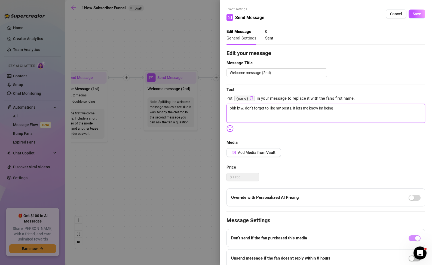
click at [186, 103] on div "Event settings Send Message Cancel Save Edit Message General Settings 0 Sent Ed…" at bounding box center [216, 132] width 432 height 265
drag, startPoint x: 263, startPoint y: 108, endPoint x: 245, endPoint y: 109, distance: 17.7
click at [245, 109] on textarea "are you more of like a submissive" at bounding box center [326, 113] width 199 height 19
click at [349, 110] on textarea "are you more of the submissive type or would you rather have me dominate you? n…" at bounding box center [326, 113] width 199 height 19
click at [367, 109] on textarea "are you more of the submissive type or would you rather have me dominate you? n…" at bounding box center [326, 113] width 199 height 19
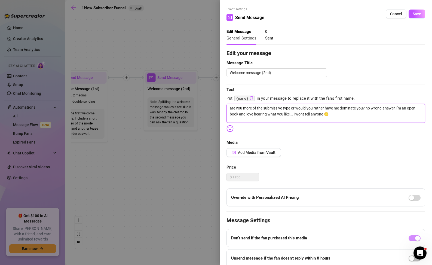
click at [366, 122] on textarea "are you more of the submissive type or would you rather have me dominate you? n…" at bounding box center [326, 113] width 199 height 19
click at [414, 14] on span "Save" at bounding box center [417, 14] width 8 height 4
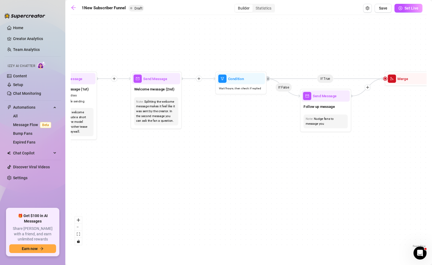
drag, startPoint x: 394, startPoint y: 153, endPoint x: 156, endPoint y: 162, distance: 238.9
click at [367, 153] on div "If True If True If True If False If False If False If True If False Merge Merge…" at bounding box center [249, 133] width 356 height 231
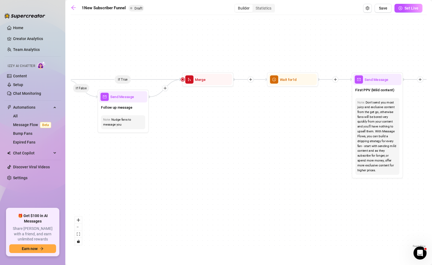
drag, startPoint x: 339, startPoint y: 179, endPoint x: 120, endPoint y: 180, distance: 218.6
click at [120, 180] on div "If True If True If True If False If False If False If True If False Merge Merge…" at bounding box center [249, 133] width 356 height 231
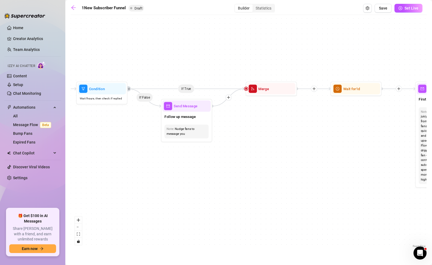
drag, startPoint x: 269, startPoint y: 174, endPoint x: 433, endPoint y: 188, distance: 164.6
click at [432, 188] on html "Home Creator Analytics Team Analytics Izzy AI Chatter Content Setup Chat Monito…" at bounding box center [216, 132] width 432 height 265
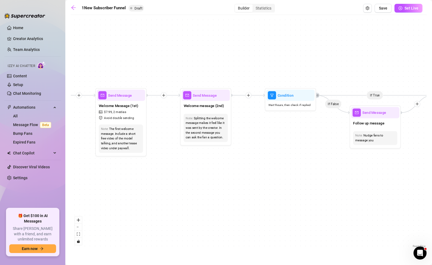
drag, startPoint x: 205, startPoint y: 180, endPoint x: 303, endPoint y: 181, distance: 98.1
click at [303, 181] on div "If True If True If True If False If False If False If True If False Merge Merge…" at bounding box center [249, 133] width 356 height 231
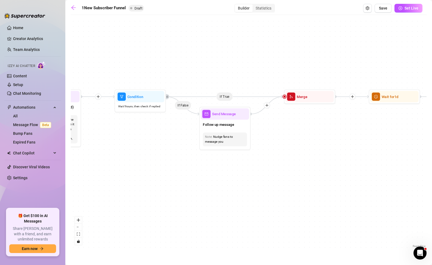
drag, startPoint x: 402, startPoint y: 217, endPoint x: 226, endPoint y: 224, distance: 176.4
click at [226, 223] on div "If True If True If True If False If False If False If True If False Merge Merge…" at bounding box center [249, 133] width 356 height 231
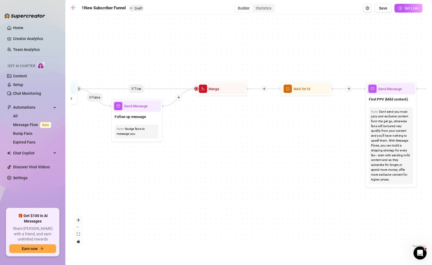
drag, startPoint x: 285, startPoint y: 207, endPoint x: 255, endPoint y: 197, distance: 32.1
click at [253, 197] on div "If True If True If True If False If False If False If True If False Merge Merge…" at bounding box center [249, 133] width 356 height 231
click at [146, 112] on div "Follow up message" at bounding box center [137, 116] width 48 height 11
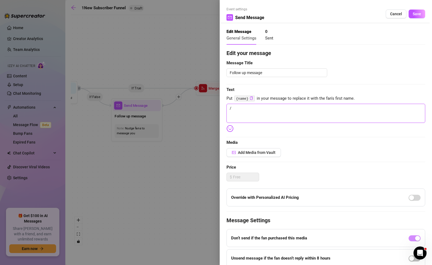
drag, startPoint x: 244, startPoint y: 112, endPoint x: 214, endPoint y: 105, distance: 30.8
click at [214, 105] on div "Event settings Send Message Cancel Save Edit Message General Settings 0 Sent Ed…" at bounding box center [216, 132] width 432 height 265
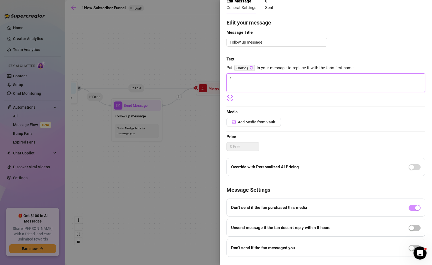
scroll to position [31, 0]
click at [410, 250] on div "button" at bounding box center [412, 248] width 5 height 5
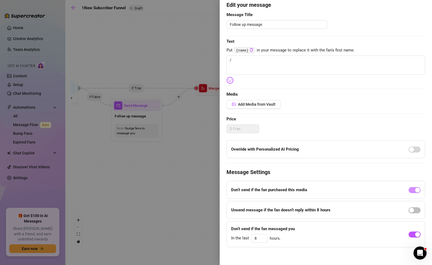
scroll to position [50, 0]
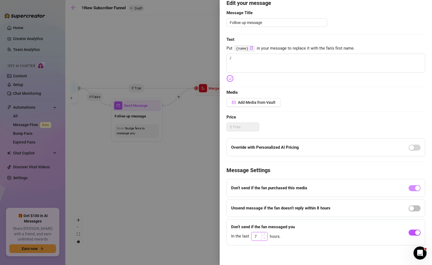
click at [265, 239] on icon "down" at bounding box center [265, 238] width 2 height 2
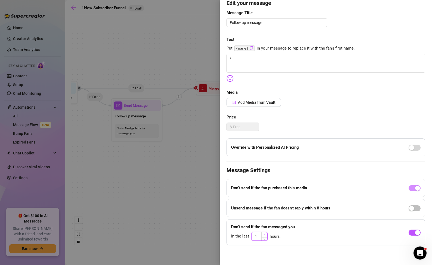
click at [264, 234] on icon "up" at bounding box center [265, 235] width 2 height 2
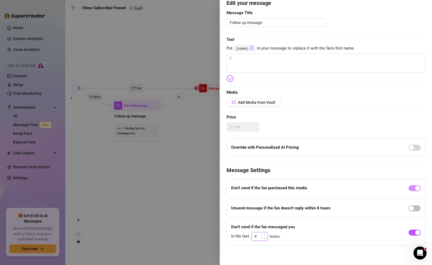
click at [264, 234] on icon "up" at bounding box center [265, 235] width 2 height 2
click at [274, 219] on div "Edit your message Message Title Follow up message Text Put {name} in your messa…" at bounding box center [326, 122] width 199 height 247
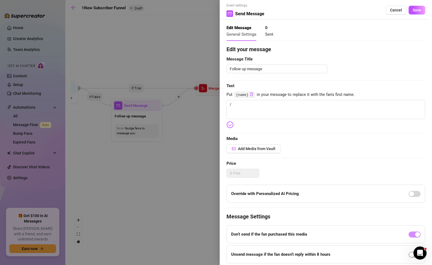
scroll to position [0, 0]
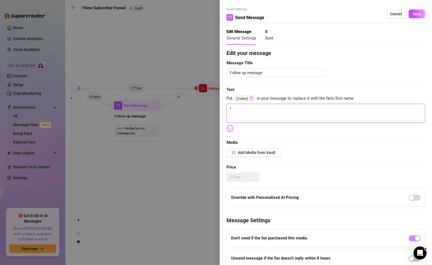
drag, startPoint x: 243, startPoint y: 107, endPoint x: 190, endPoint y: 97, distance: 53.8
click at [195, 97] on div "Event settings Send Message Cancel Save Edit Message General Settings 0 Sent Ed…" at bounding box center [216, 132] width 432 height 265
drag, startPoint x: 304, startPoint y: 107, endPoint x: 298, endPoint y: 109, distance: 6.4
click at [298, 109] on textarea "you must be waiting for a special invite bby because its right here" at bounding box center [326, 113] width 199 height 19
click at [342, 107] on textarea "you must be waiting for a special invite because its right here" at bounding box center [326, 113] width 199 height 19
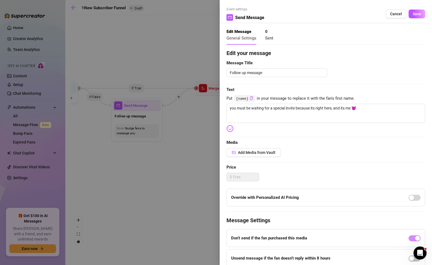
click at [338, 143] on span "Media" at bounding box center [326, 143] width 199 height 7
click at [343, 152] on div "Add Media from Vault" at bounding box center [326, 152] width 199 height 9
click at [266, 155] on button "Add Media from Vault" at bounding box center [254, 152] width 55 height 9
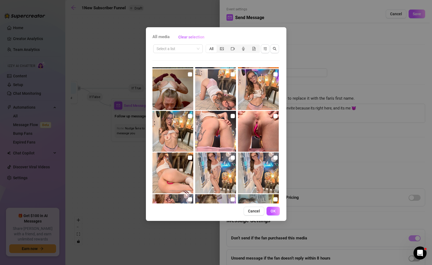
scroll to position [791, 0]
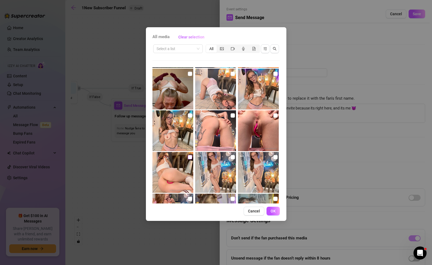
click at [188, 156] on input "checkbox" at bounding box center [190, 157] width 4 height 4
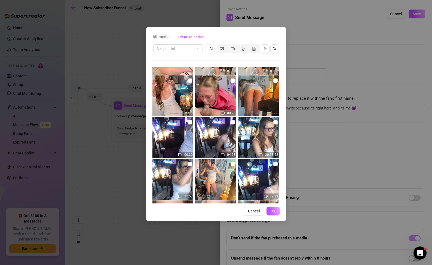
scroll to position [863, 0]
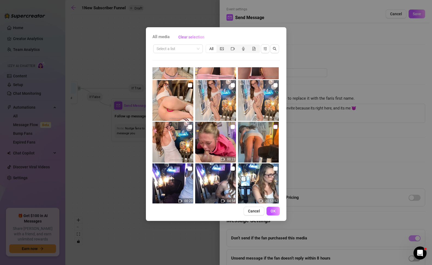
click at [274, 127] on input "checkbox" at bounding box center [276, 127] width 4 height 4
click at [189, 86] on input "checkbox" at bounding box center [190, 85] width 4 height 4
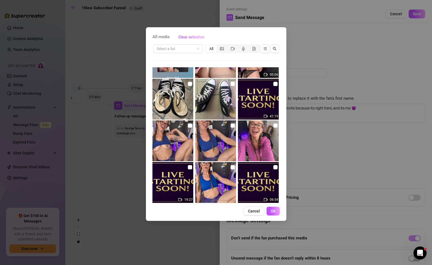
scroll to position [2701, 0]
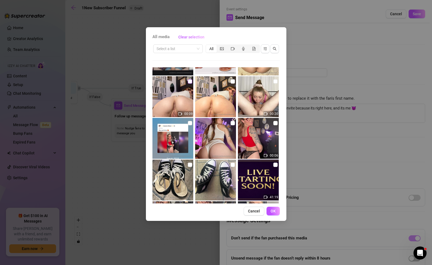
click at [188, 81] on input "checkbox" at bounding box center [190, 81] width 4 height 4
click at [190, 81] on input "checkbox" at bounding box center [190, 81] width 4 height 4
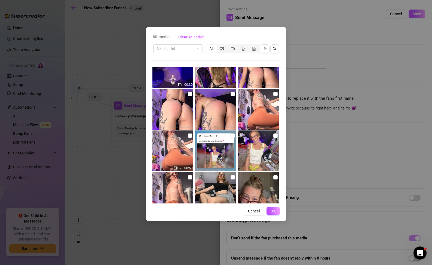
scroll to position [3271, 0]
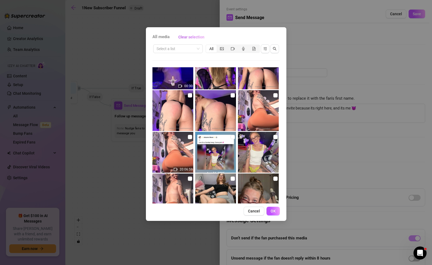
click at [211, 123] on img at bounding box center [215, 110] width 41 height 41
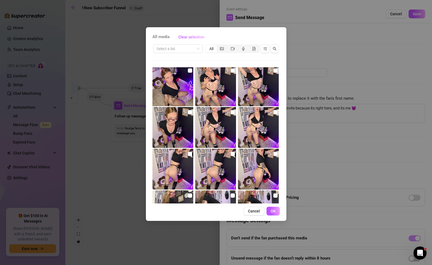
scroll to position [5209, 0]
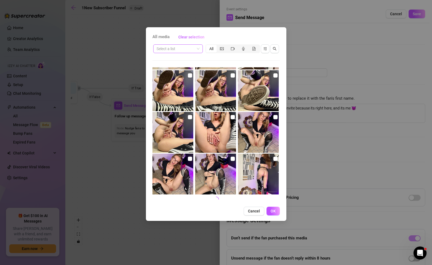
click at [183, 48] on input "search" at bounding box center [176, 49] width 38 height 8
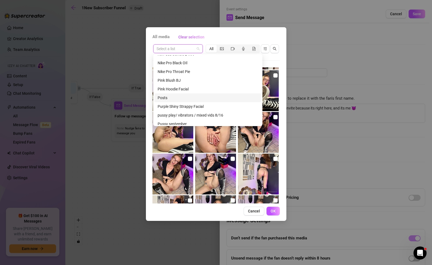
scroll to position [316, 0]
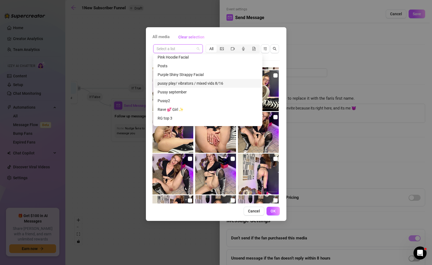
click at [213, 84] on div "pussy play/ vibrators / mixed vids 8/16" at bounding box center [208, 83] width 101 height 6
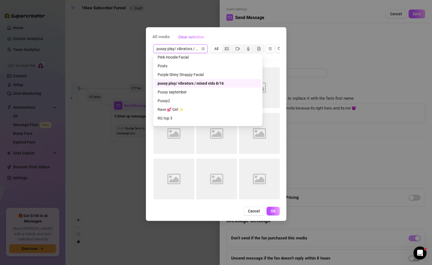
scroll to position [0, 0]
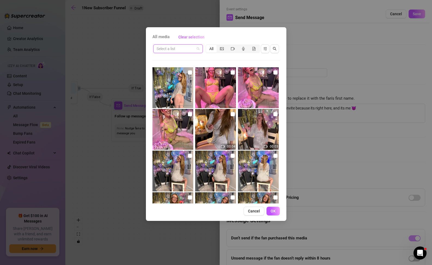
click at [202, 50] on div "Select a list" at bounding box center [178, 48] width 50 height 9
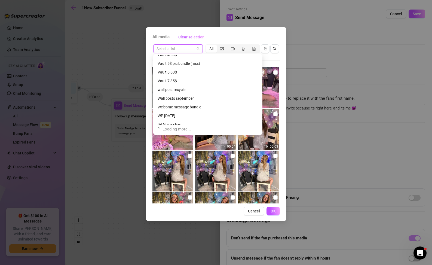
scroll to position [541, 0]
click at [200, 103] on div "Welcome message bundle" at bounding box center [208, 103] width 101 height 6
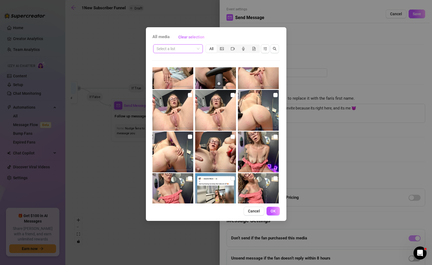
scroll to position [3932, 0]
